Goal: Information Seeking & Learning: Learn about a topic

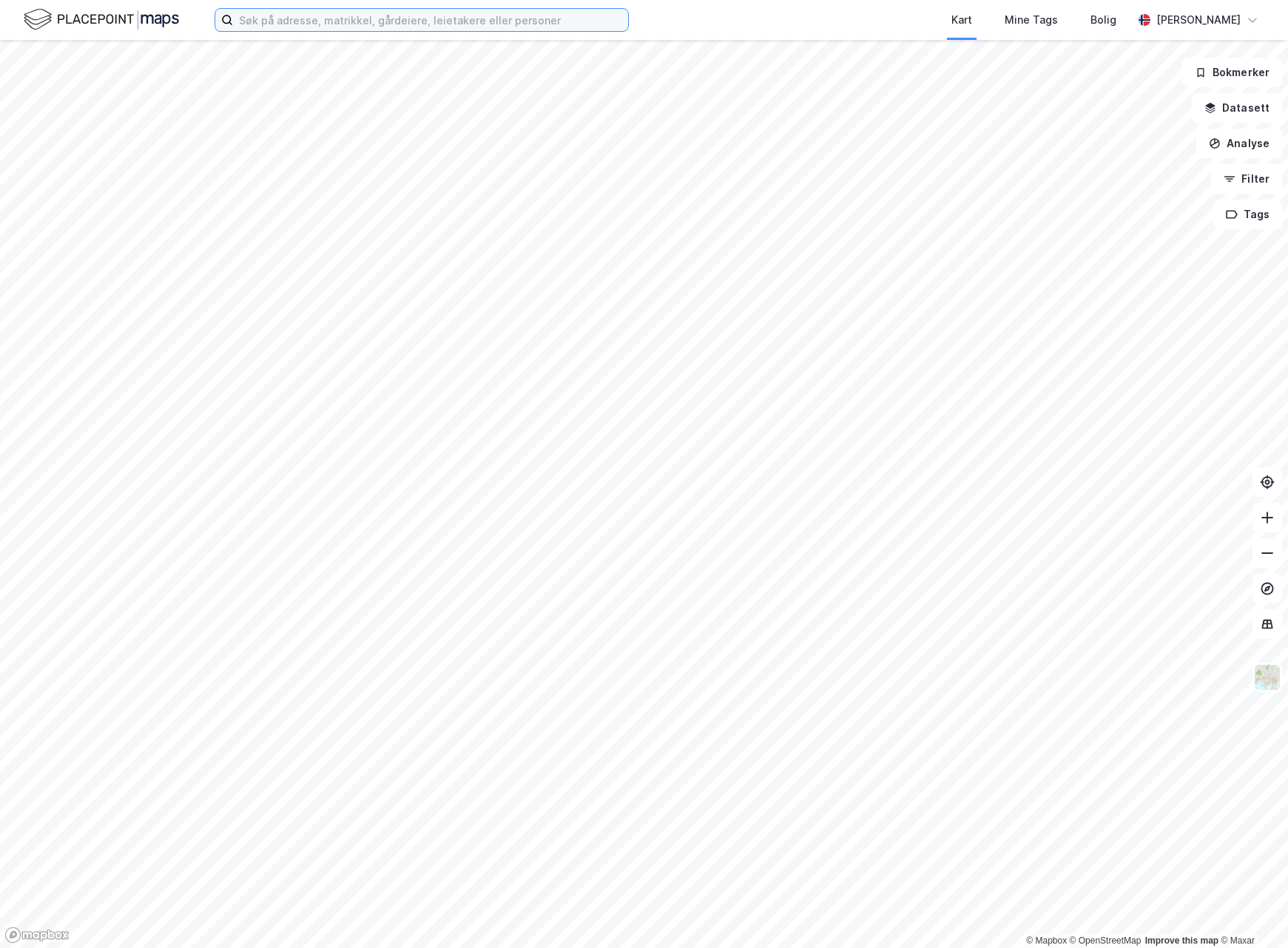
click at [312, 26] on input at bounding box center [431, 19] width 395 height 22
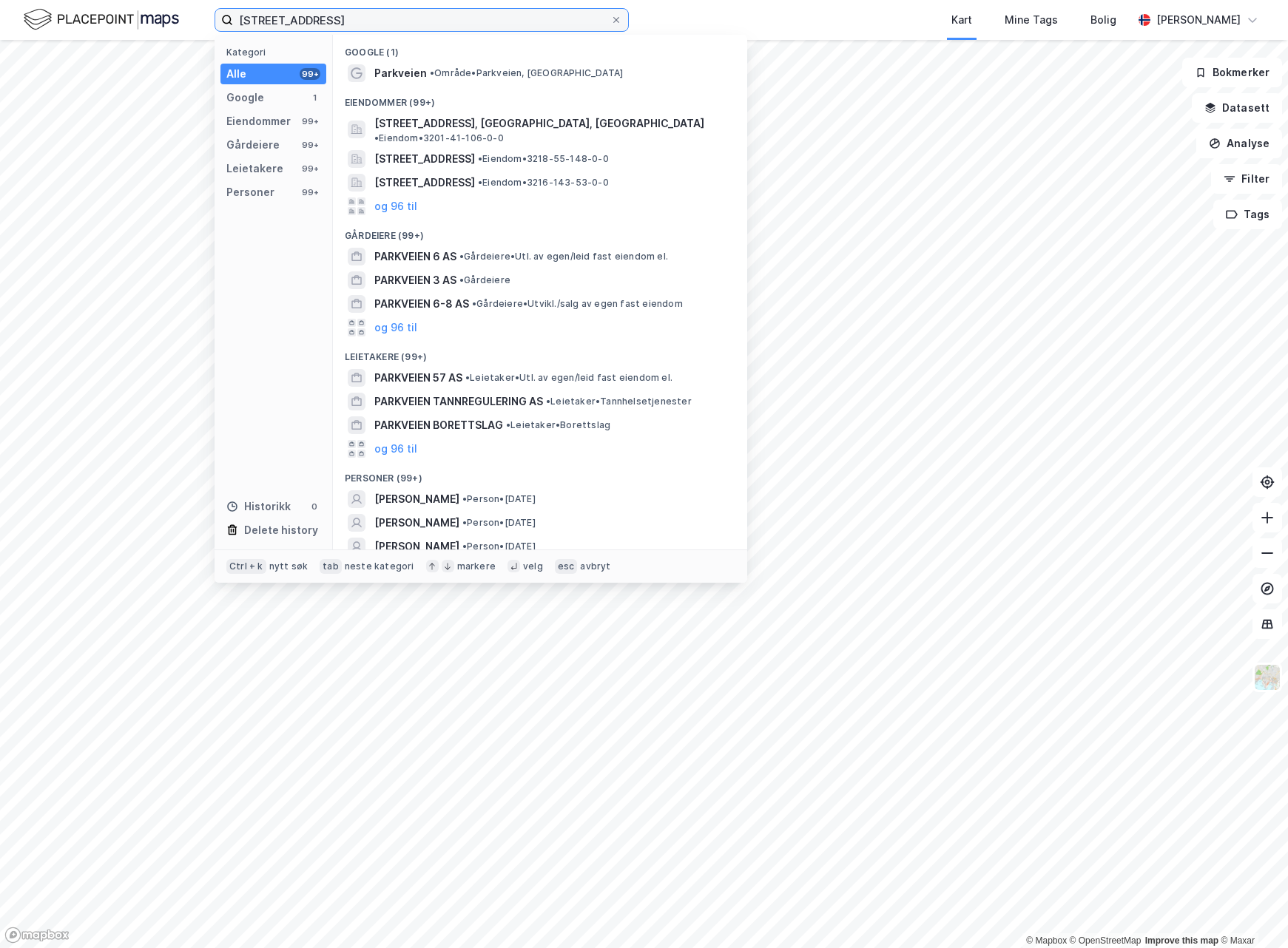
type input "[STREET_ADDRESS]"
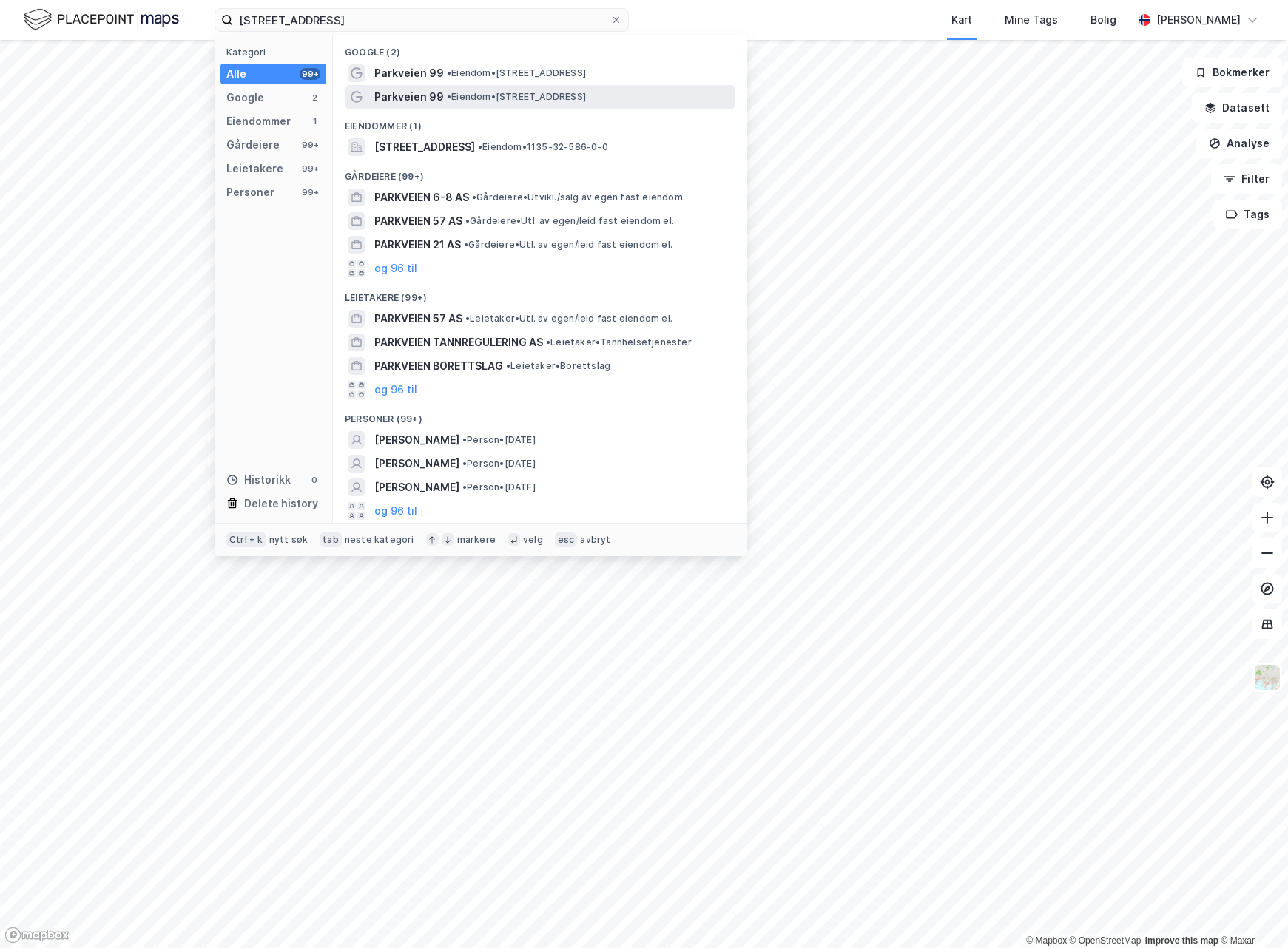
click at [453, 97] on span "• Eiendom • [STREET_ADDRESS]" at bounding box center [516, 96] width 139 height 12
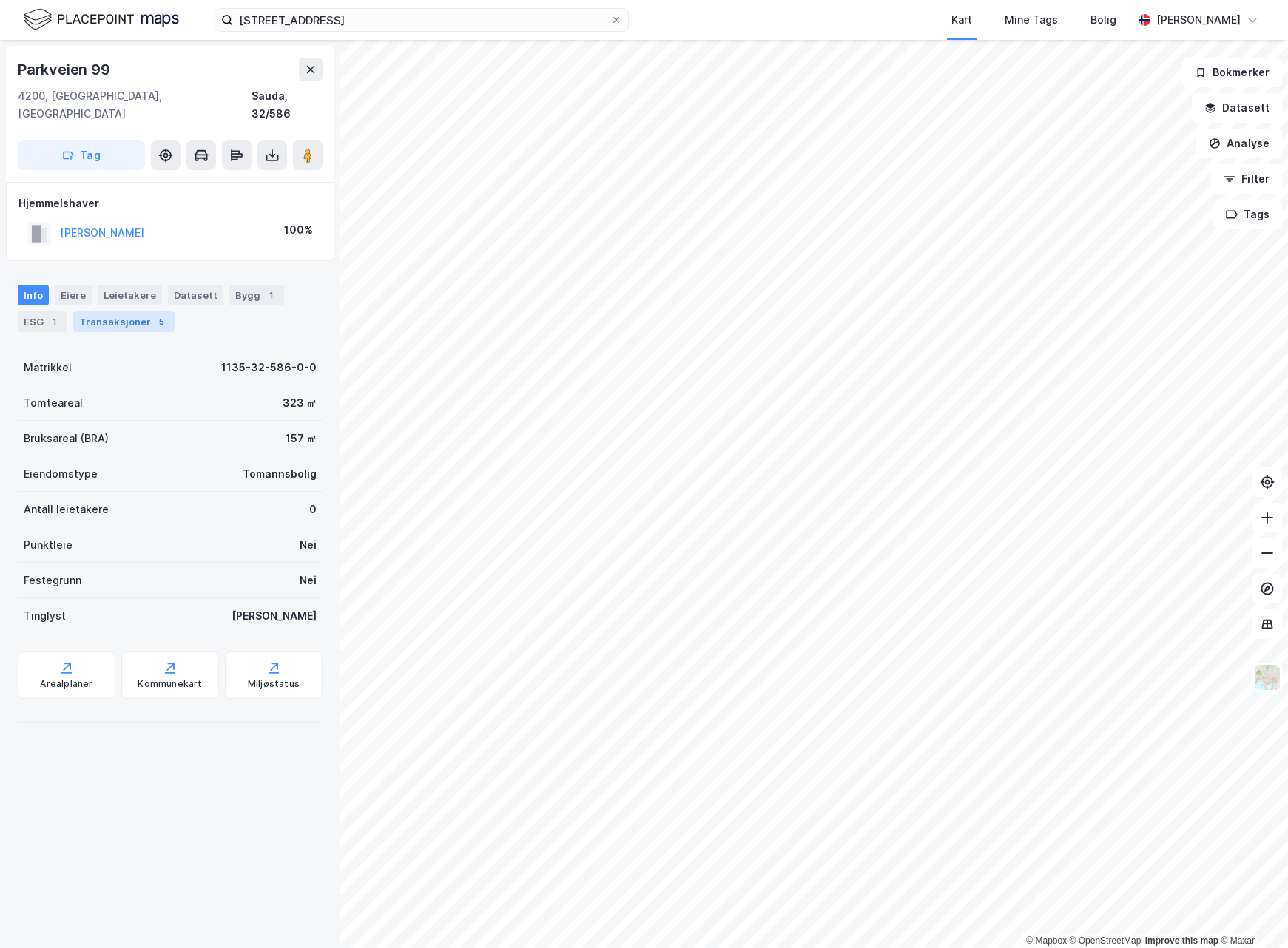
click at [144, 312] on div "Transaksjoner 5" at bounding box center [123, 322] width 101 height 21
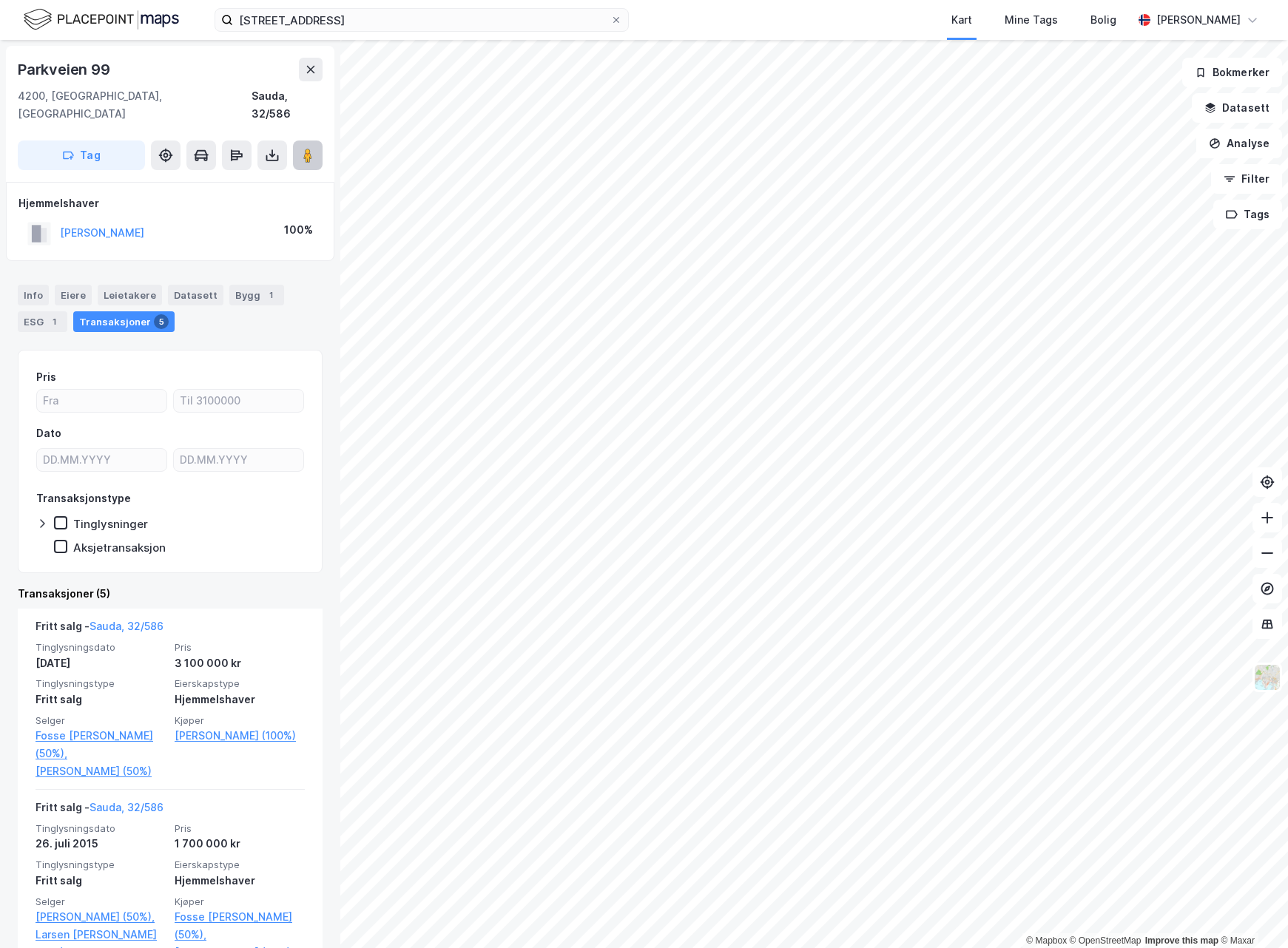
click at [309, 148] on image at bounding box center [307, 156] width 9 height 15
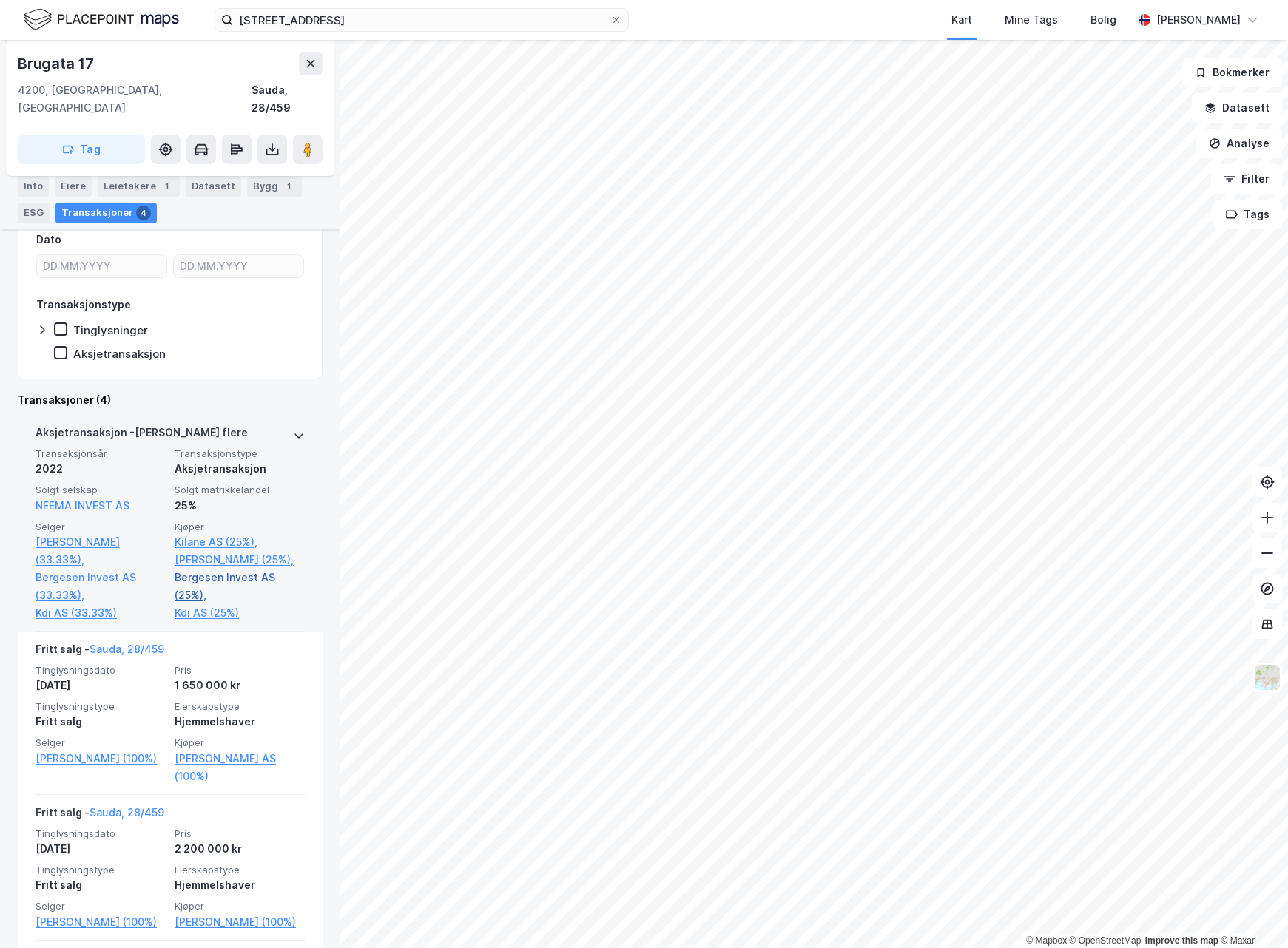
scroll to position [296, 0]
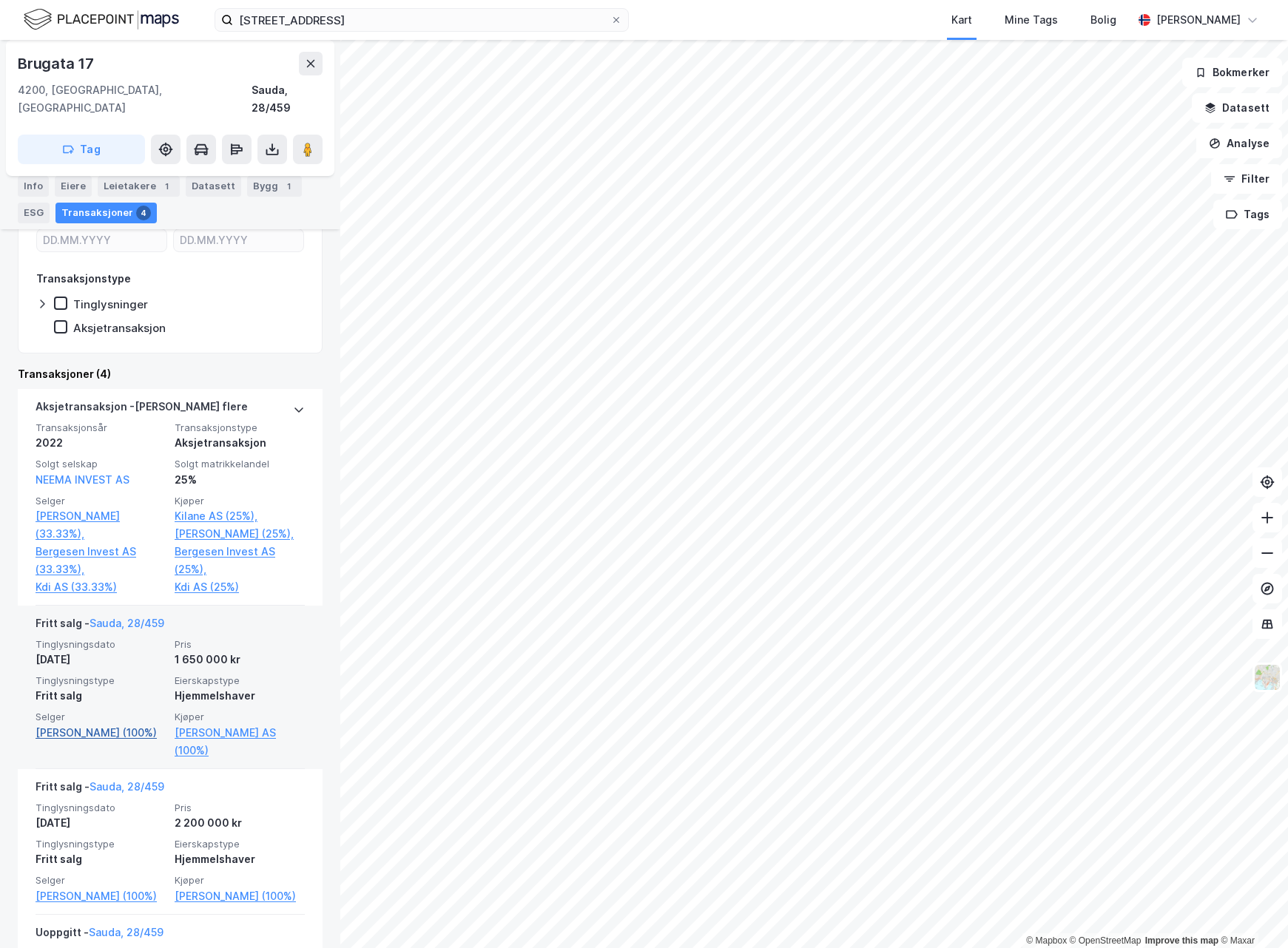
click at [83, 724] on link "[PERSON_NAME] (100%)" at bounding box center [101, 733] width 130 height 18
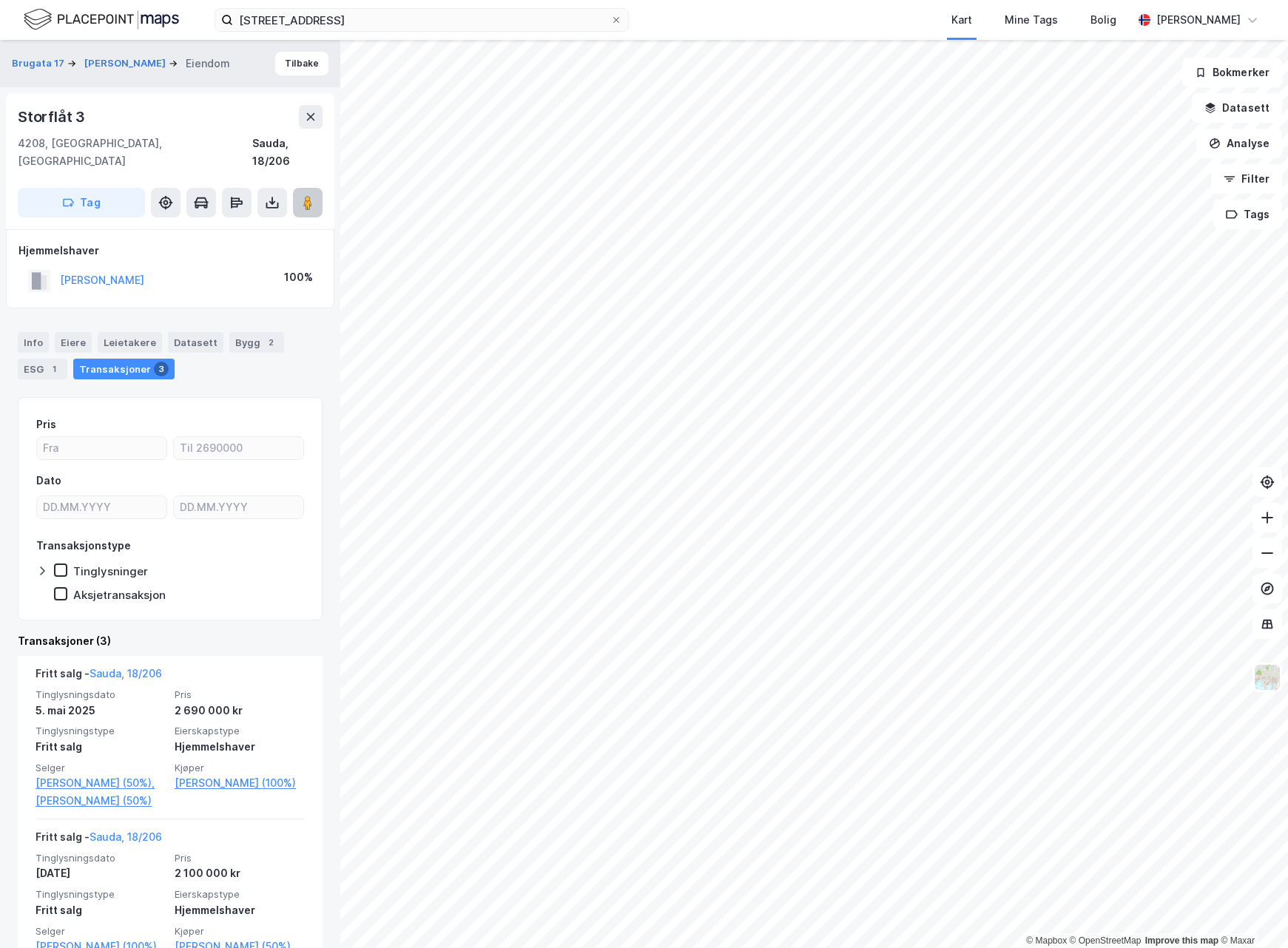
click at [312, 196] on image at bounding box center [307, 203] width 9 height 15
click at [292, 60] on button "Tilbake" at bounding box center [301, 63] width 53 height 24
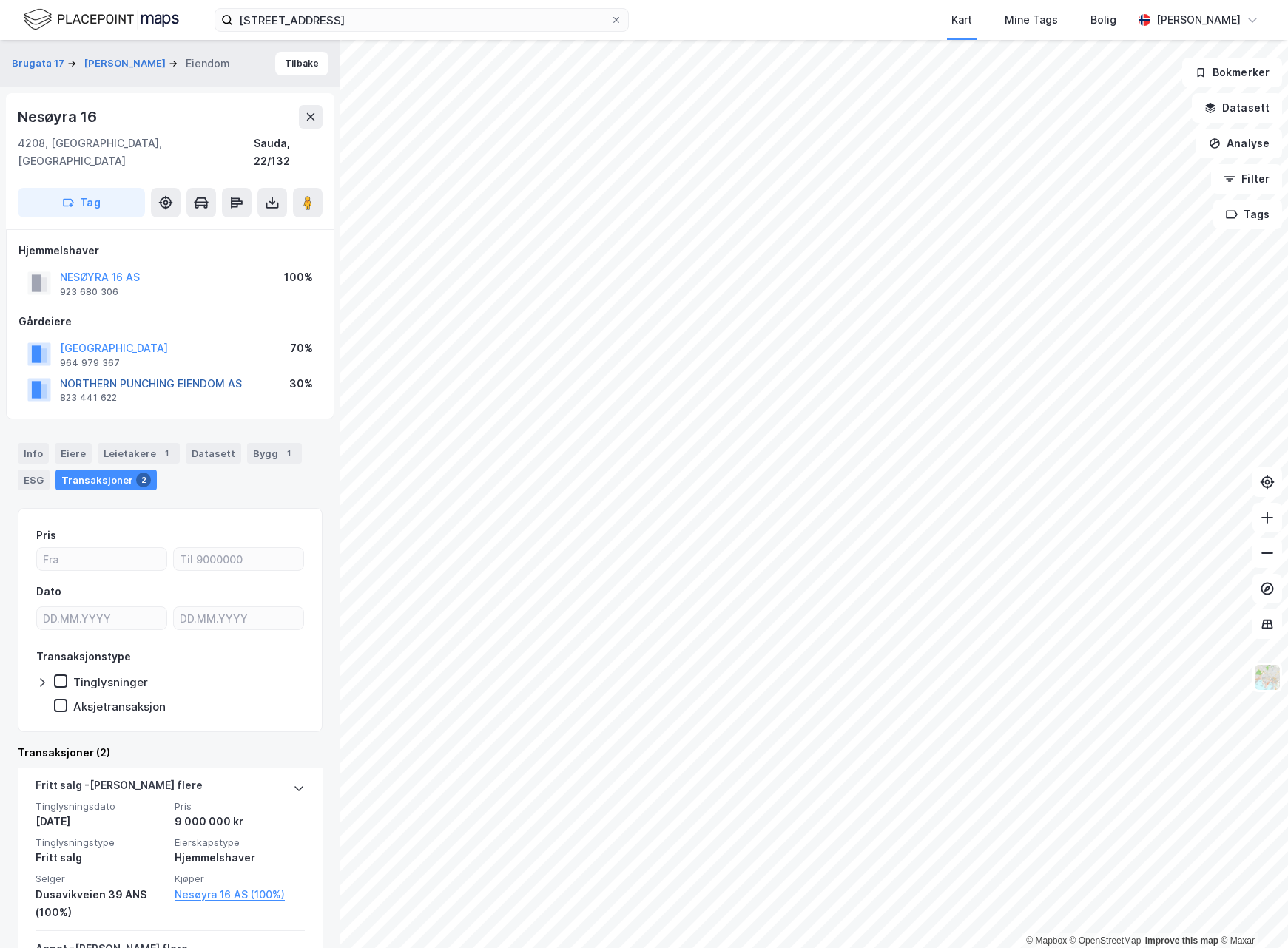
click at [0, 0] on button "NORTHERN PUNCHING EIENDOM AS" at bounding box center [0, 0] width 0 height 0
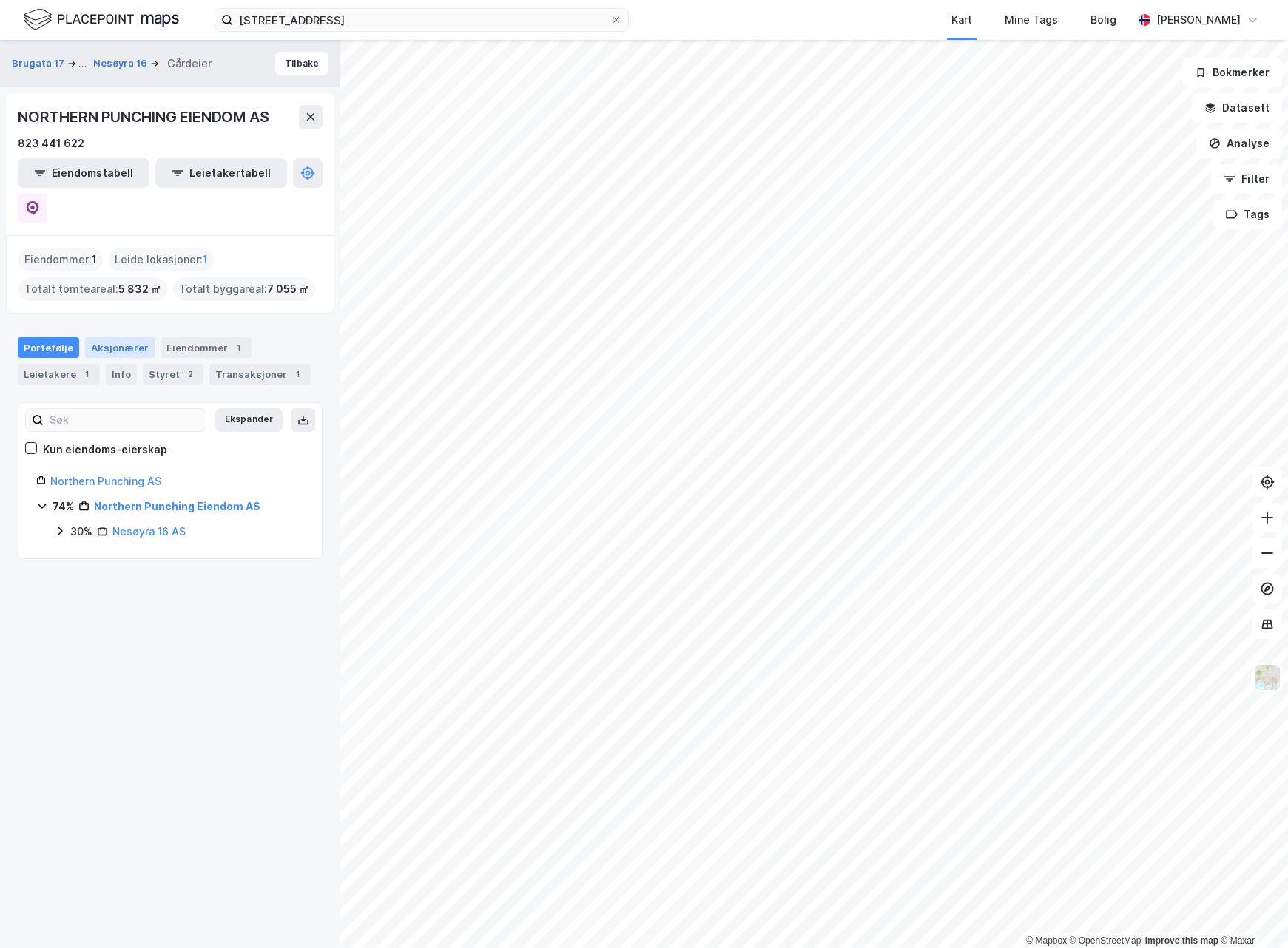
click at [109, 337] on div "Aksjonærer" at bounding box center [120, 348] width 70 height 21
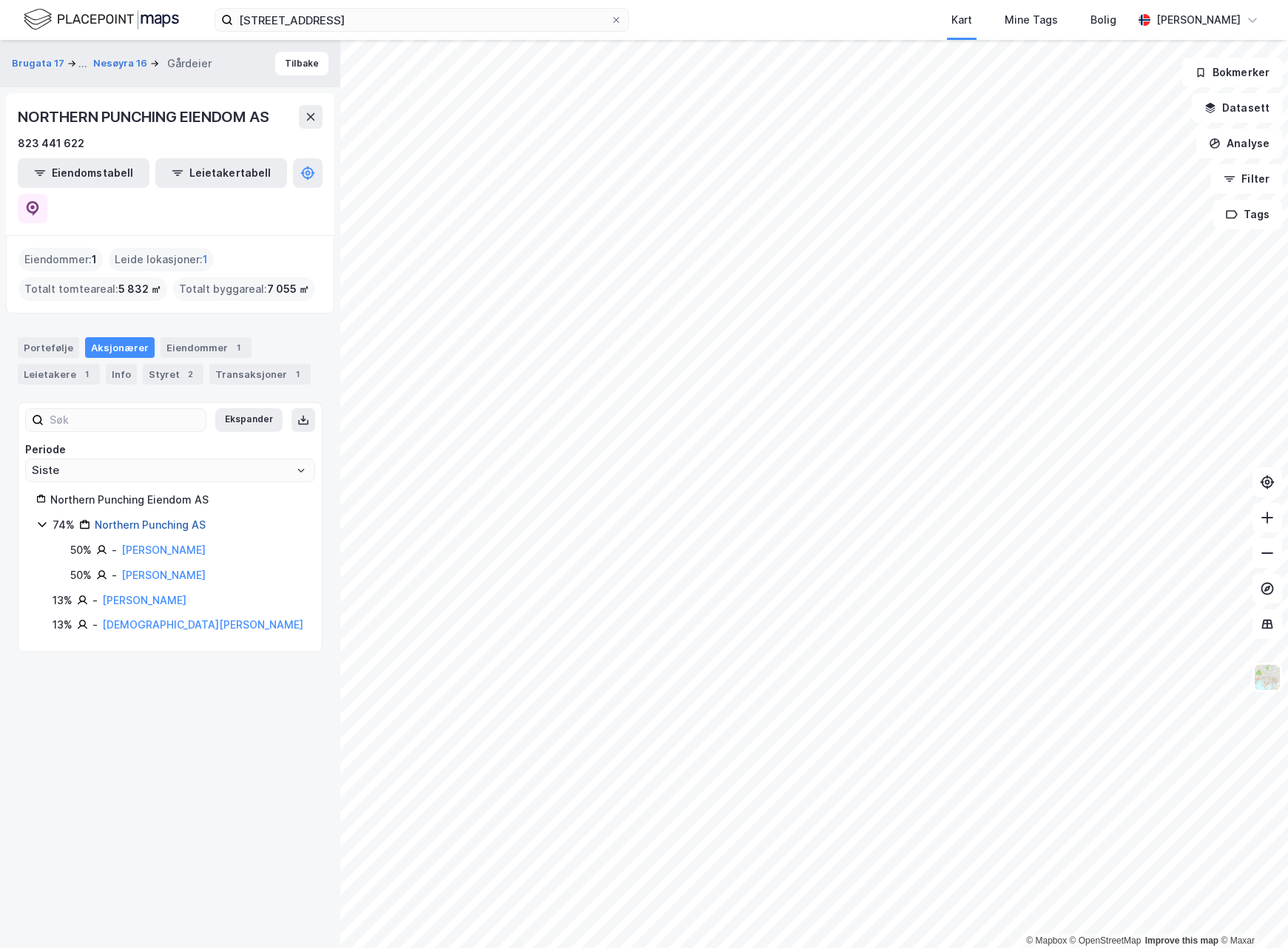
click at [189, 519] on link "Northern Punching AS" at bounding box center [149, 525] width 111 height 12
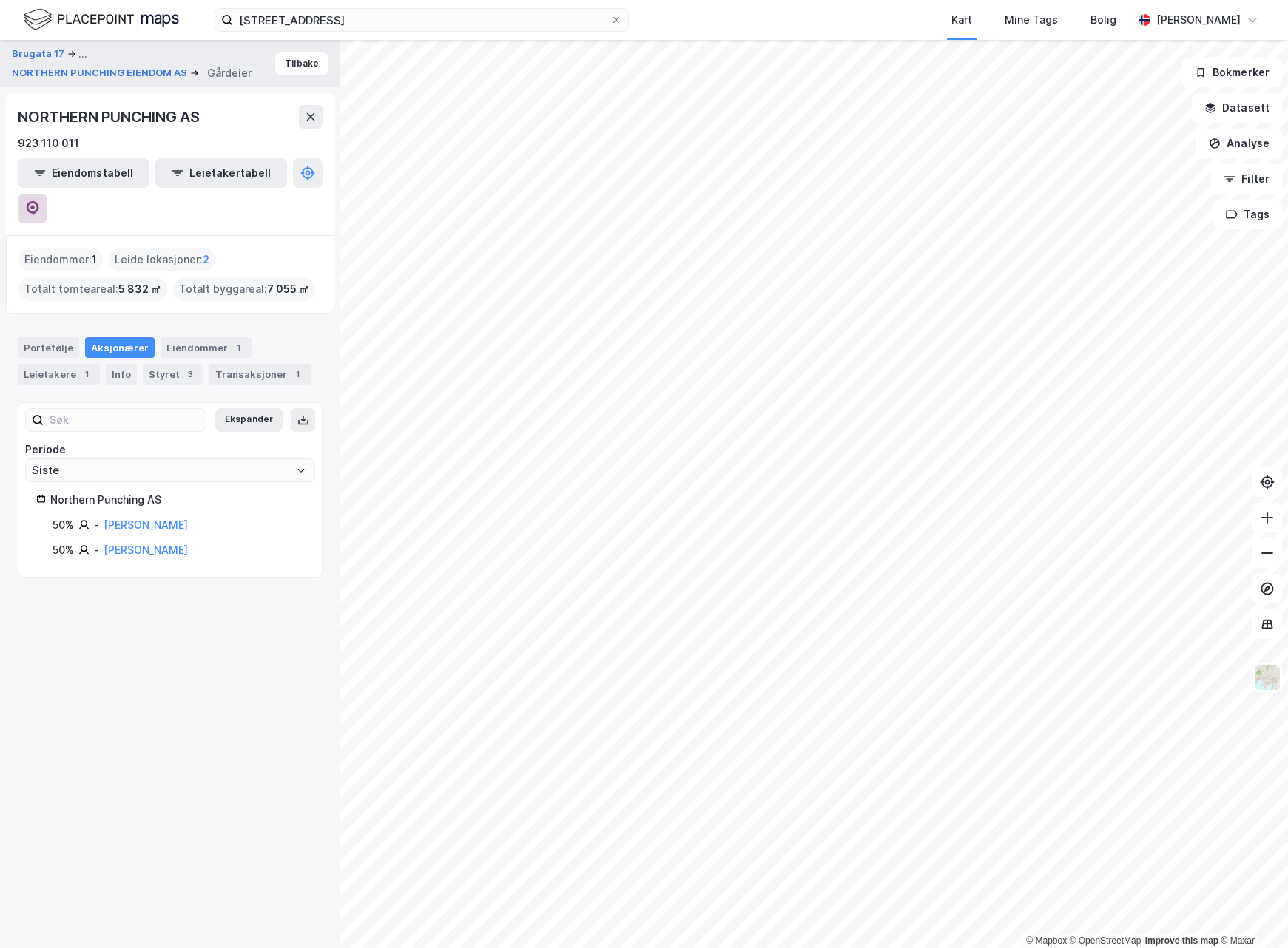
click at [47, 194] on button at bounding box center [32, 208] width 29 height 29
